Goal: Task Accomplishment & Management: Manage account settings

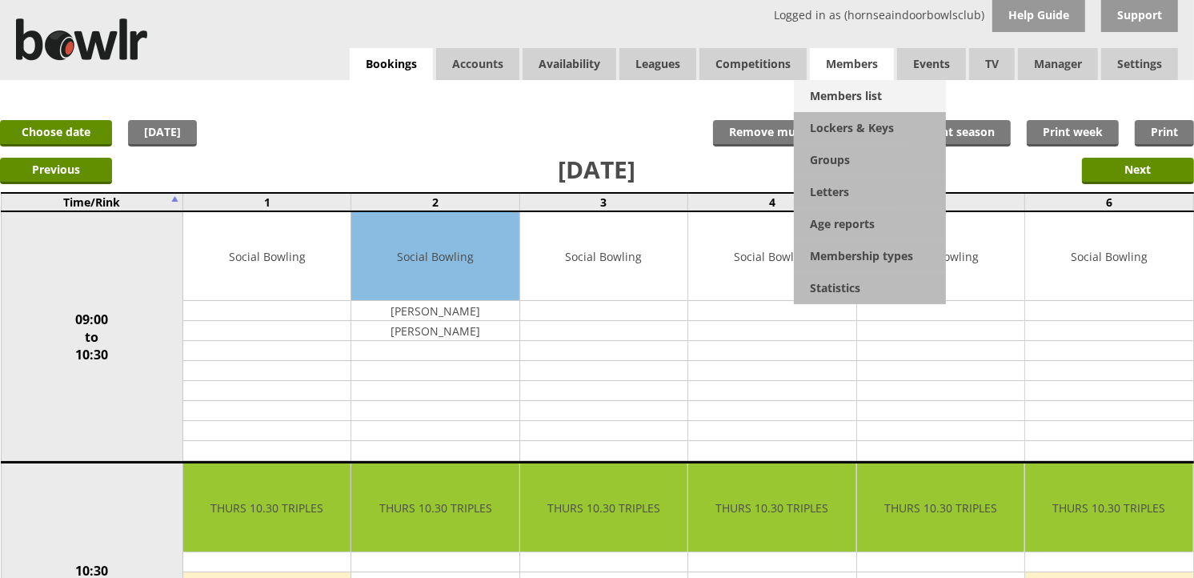
click at [844, 82] on link "Members list" at bounding box center [870, 96] width 152 height 32
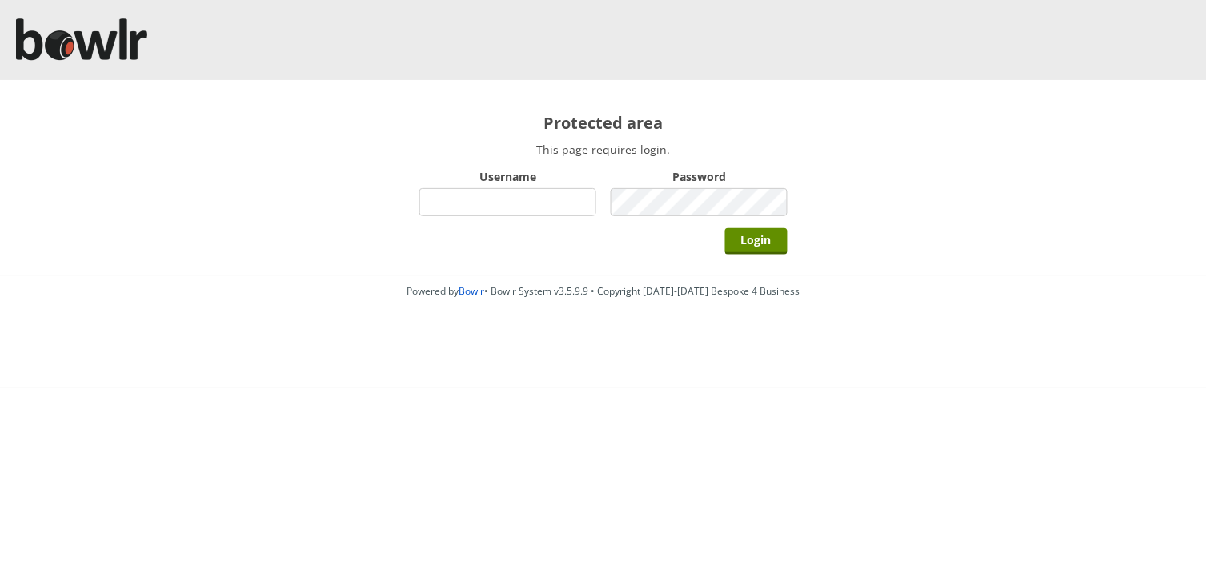
click at [588, 195] on input "Username" at bounding box center [507, 202] width 177 height 28
type input "hornseaindoorbowlsclub"
click at [725, 228] on input "Login" at bounding box center [756, 241] width 62 height 26
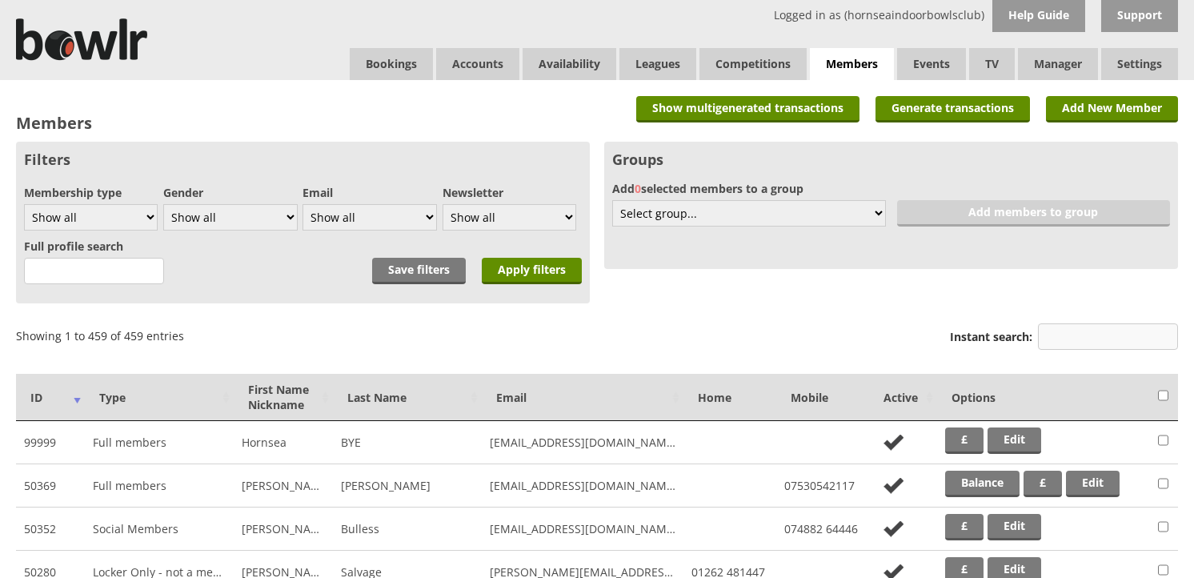
click at [1068, 323] on input "Instant search:" at bounding box center [1108, 336] width 140 height 26
click at [1069, 334] on input "Instant search:" at bounding box center [1108, 336] width 140 height 26
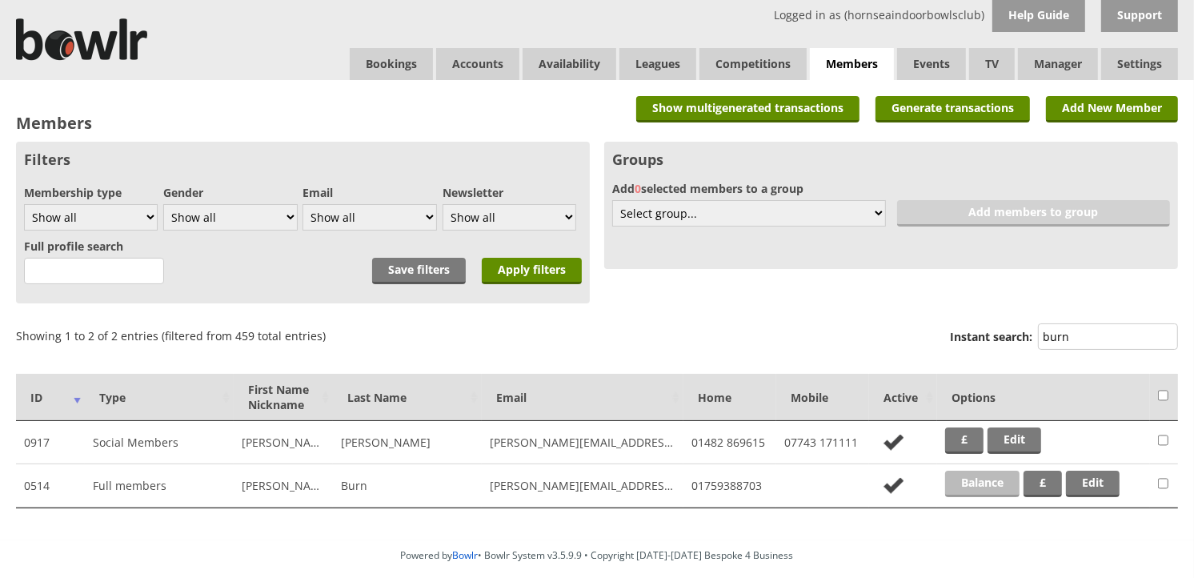
type input "burn"
click at [991, 479] on link "Balance" at bounding box center [982, 484] width 74 height 26
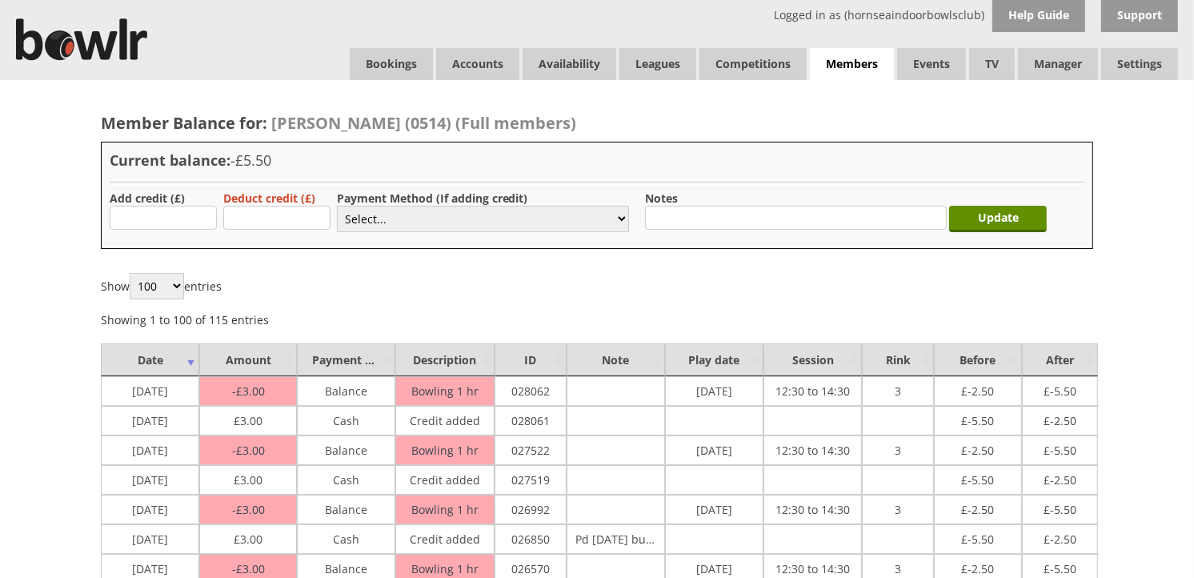
type input "3"
click at [375, 220] on select "Select... Cash Card Cheque Bank Transfer Other Member Card Gift Voucher Balance" at bounding box center [483, 219] width 292 height 26
select select "1"
click at [337, 206] on select "Select... Cash Card Cheque Bank Transfer Other Member Card Gift Voucher Balance" at bounding box center [483, 219] width 292 height 26
click at [1025, 218] on input "Update" at bounding box center [998, 219] width 98 height 26
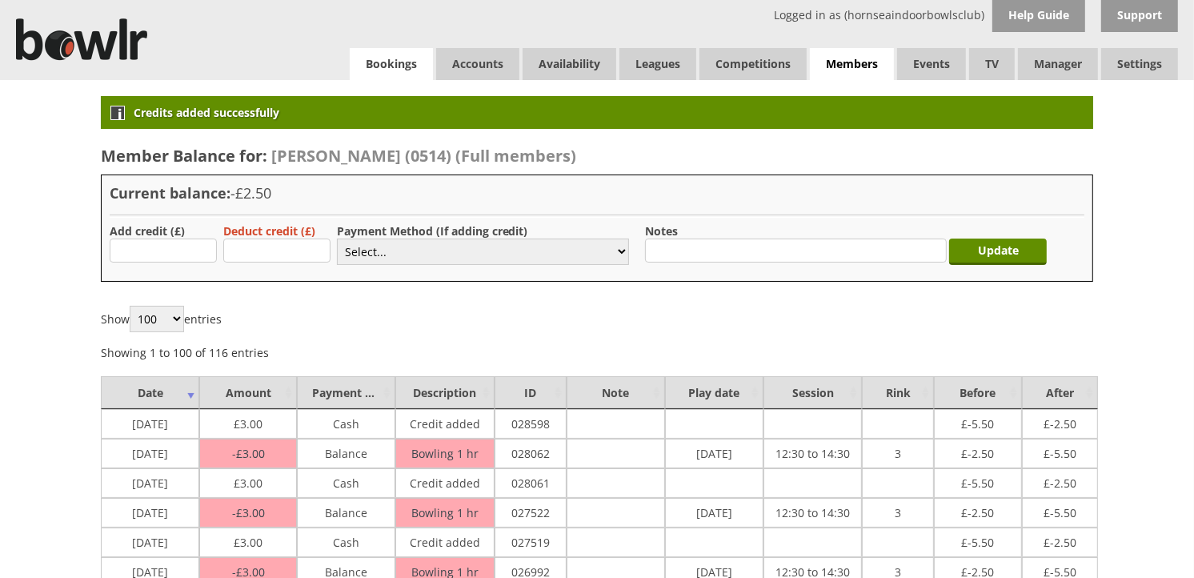
click at [395, 72] on link "Bookings" at bounding box center [391, 64] width 83 height 32
